Goal: Task Accomplishment & Management: Manage account settings

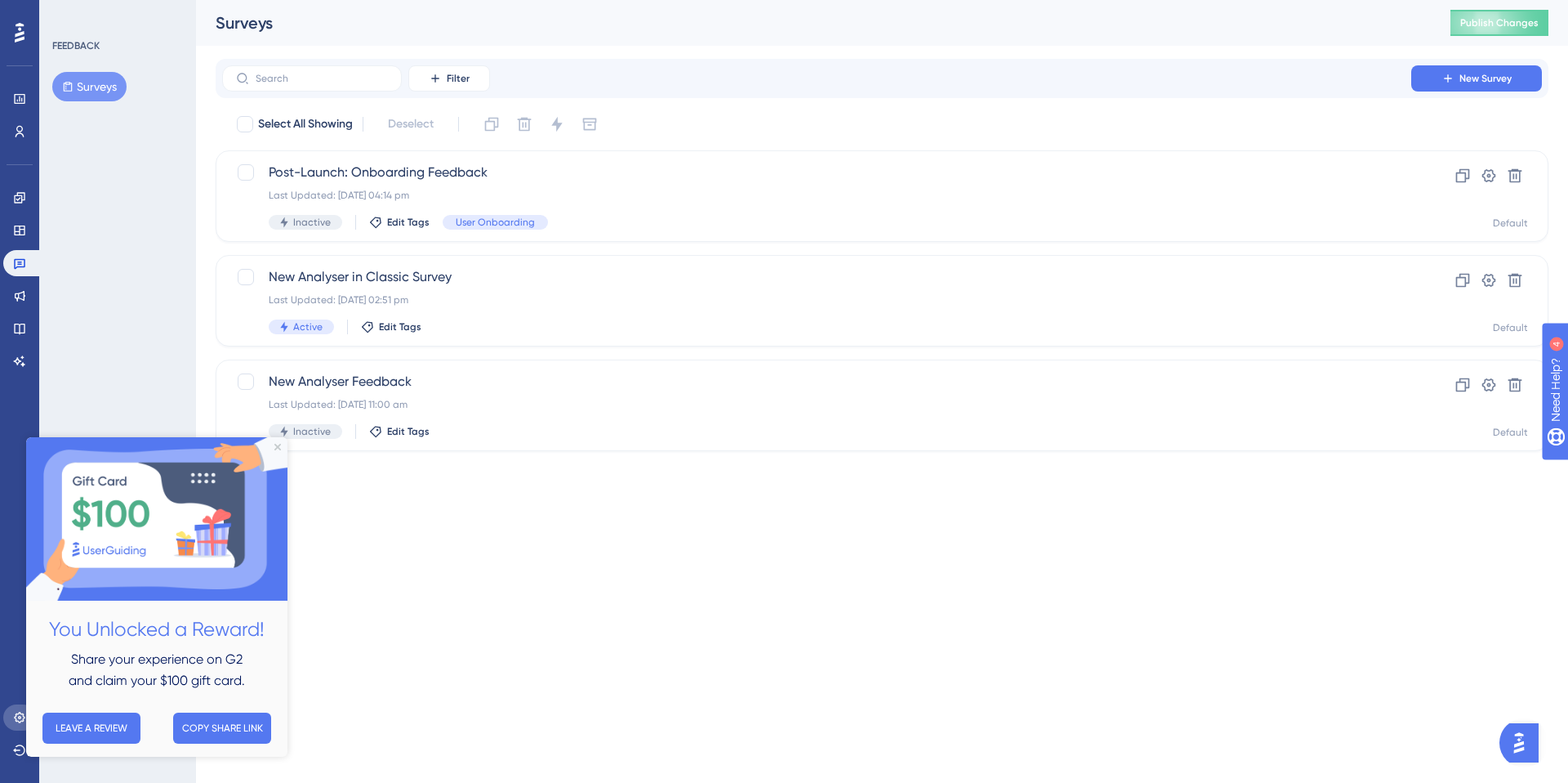
click at [19, 715] on icon at bounding box center [20, 717] width 13 height 14
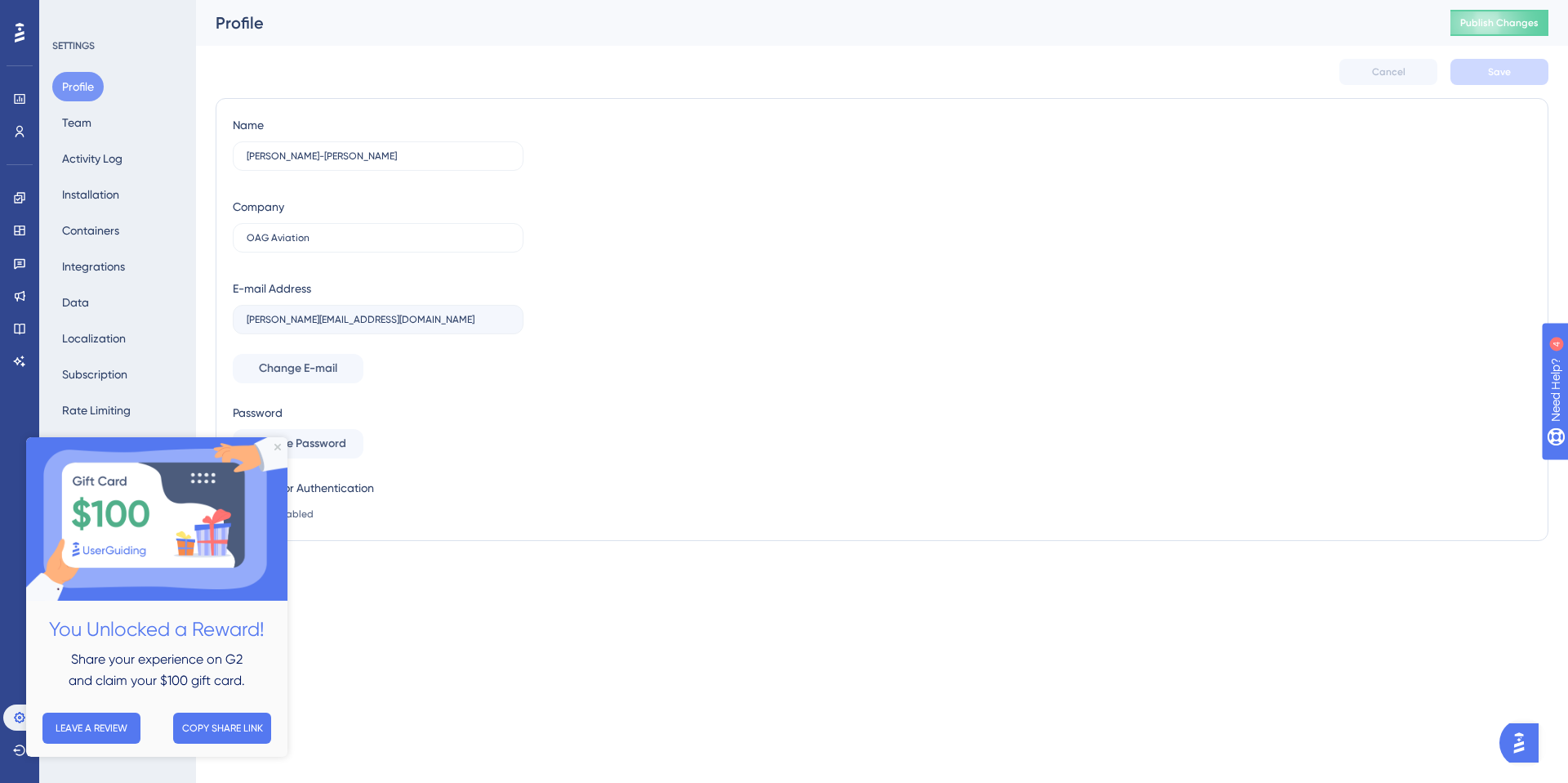
click at [517, 432] on div "Password Change Password" at bounding box center [379, 431] width 291 height 56
click at [313, 0] on html "Performance Users Engagement Widgets Feedback Product Updates Knowledge Base AI…" at bounding box center [784, 0] width 1568 height 0
click at [274, 455] on img at bounding box center [156, 518] width 261 height 163
click at [279, 448] on icon "Close Preview" at bounding box center [278, 446] width 7 height 7
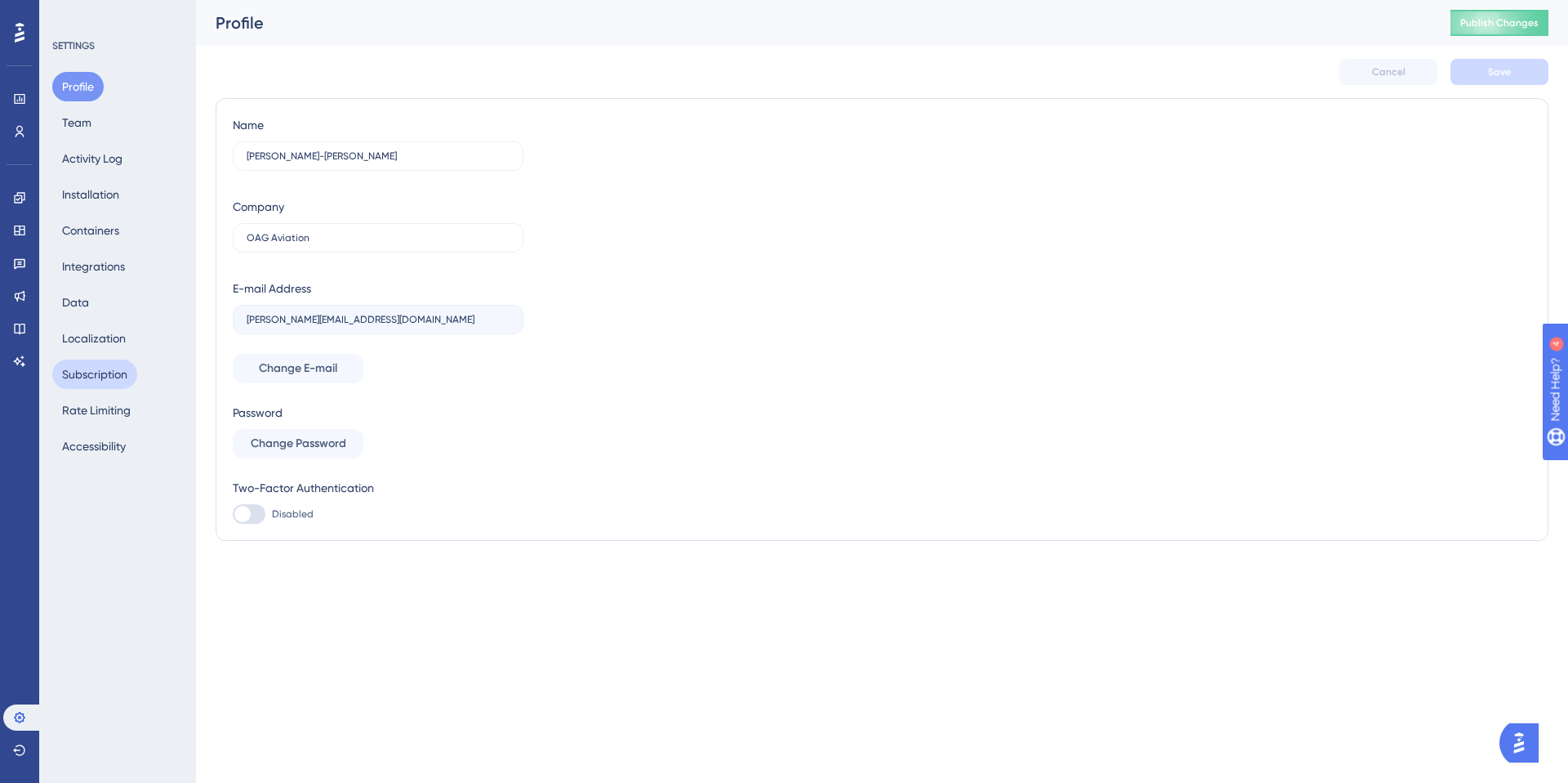
click at [93, 371] on button "Subscription" at bounding box center [94, 374] width 85 height 30
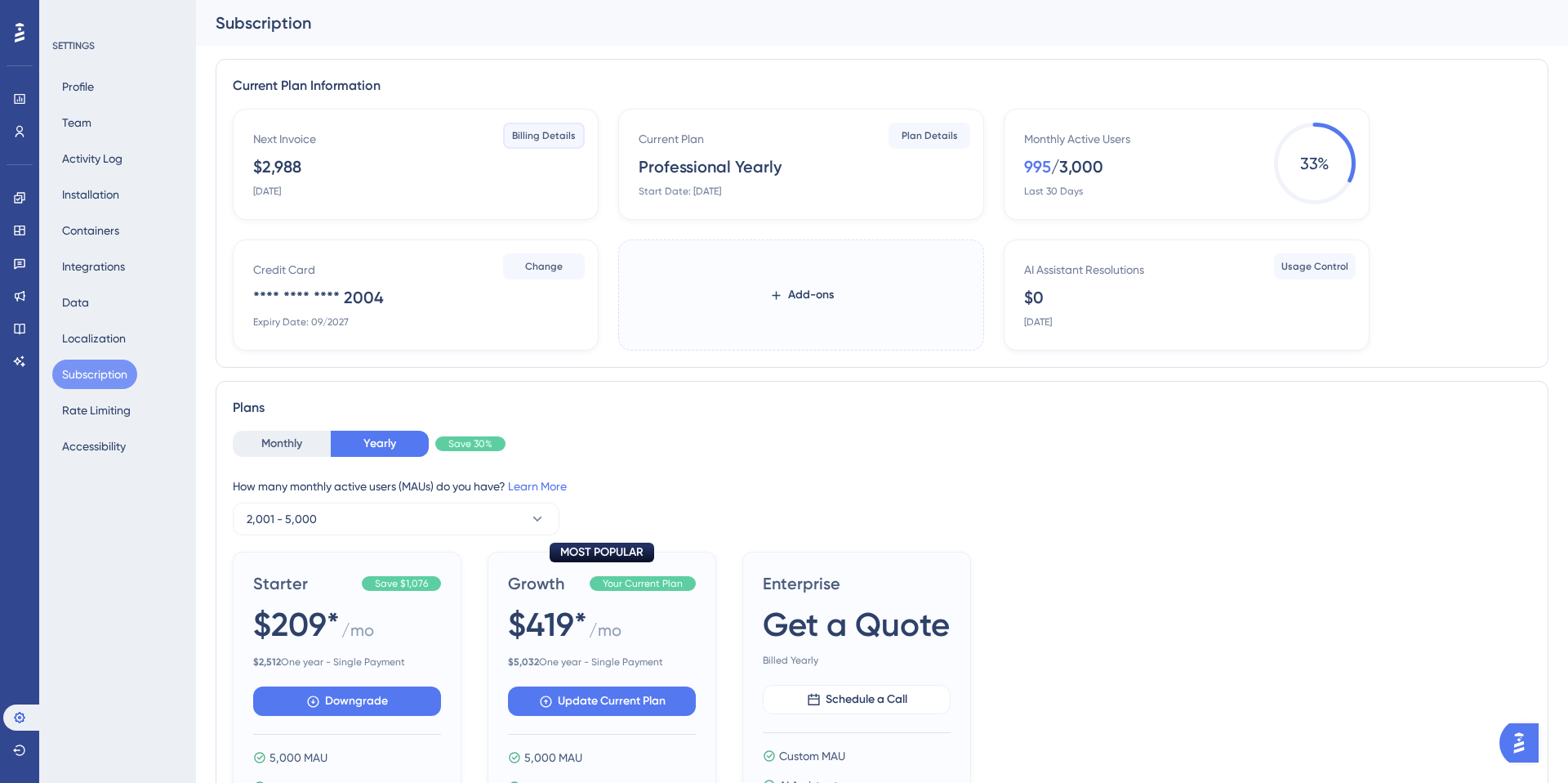
click at [525, 134] on span "Billing Details" at bounding box center [544, 136] width 64 height 14
